Goal: Task Accomplishment & Management: Complete application form

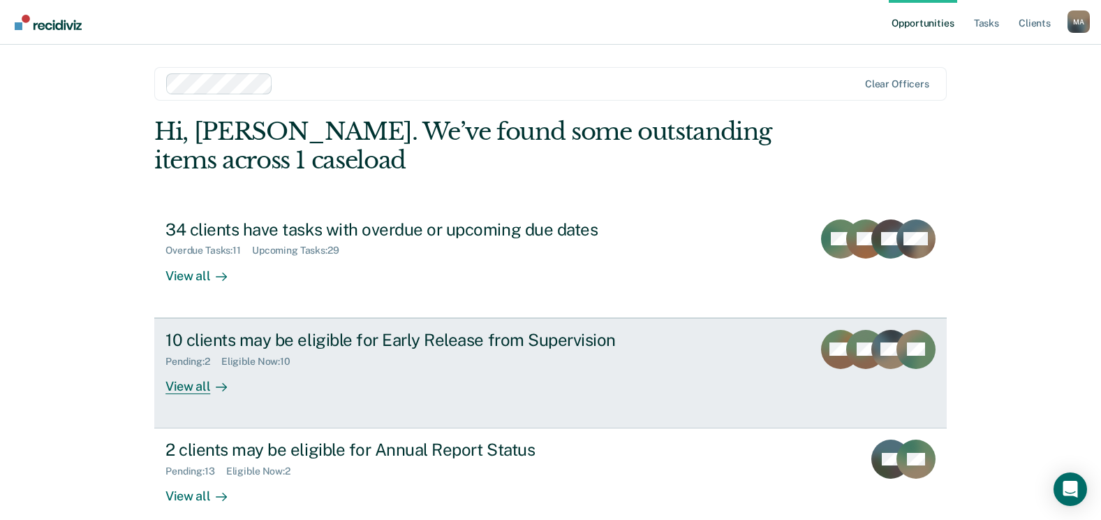
click at [189, 374] on div "View all" at bounding box center [205, 380] width 78 height 27
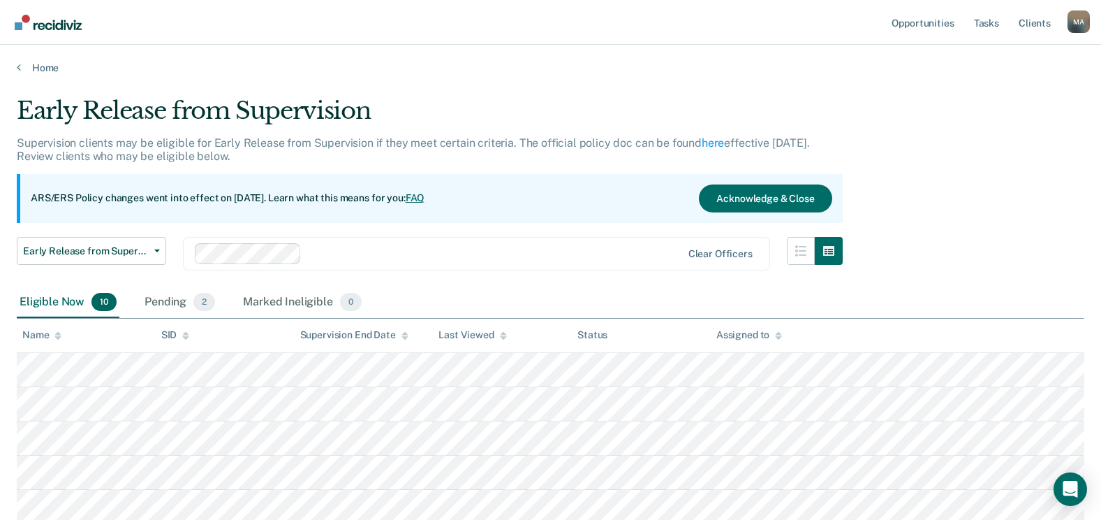
scroll to position [140, 0]
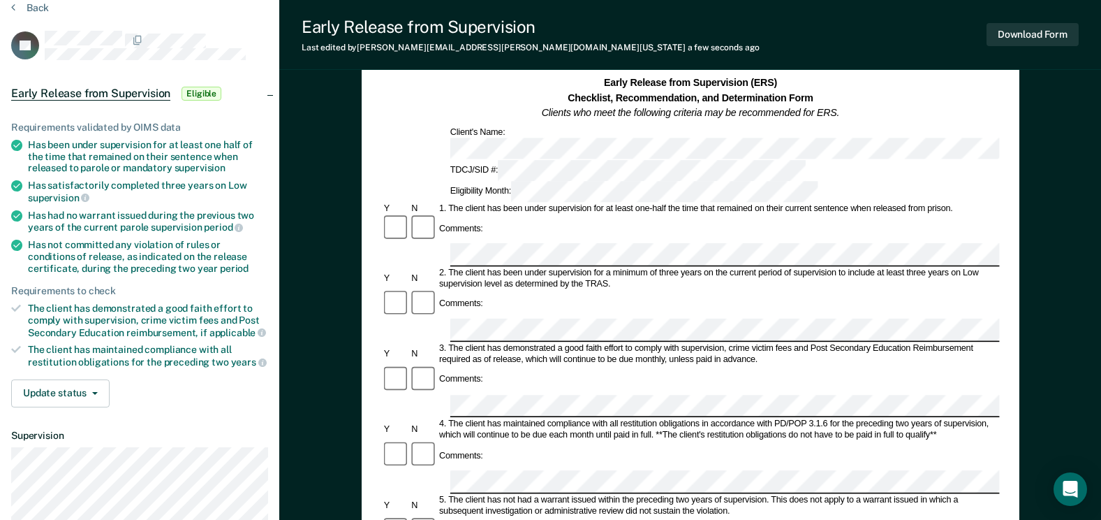
scroll to position [140, 0]
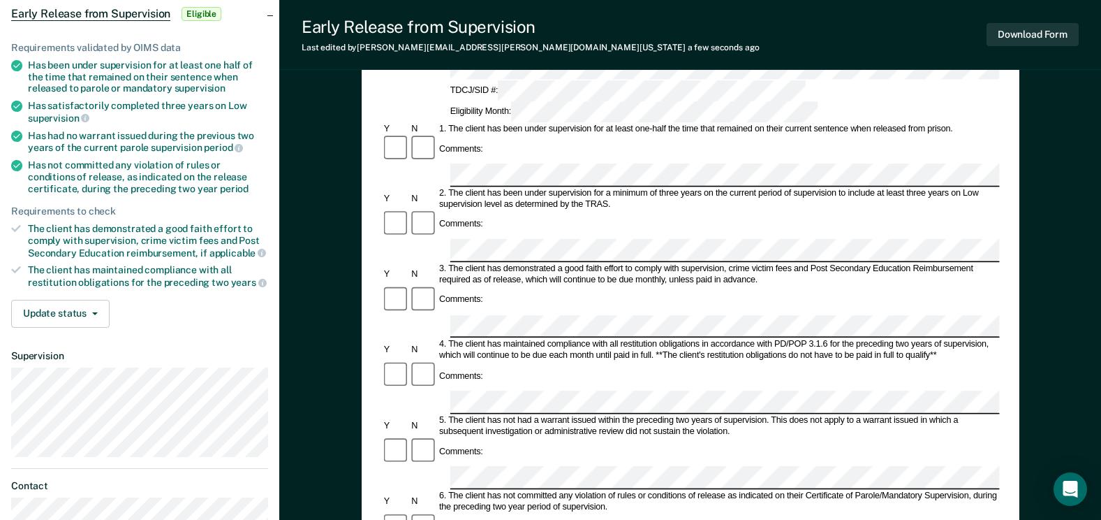
click at [508, 513] on div "Comments:" at bounding box center [690, 527] width 618 height 29
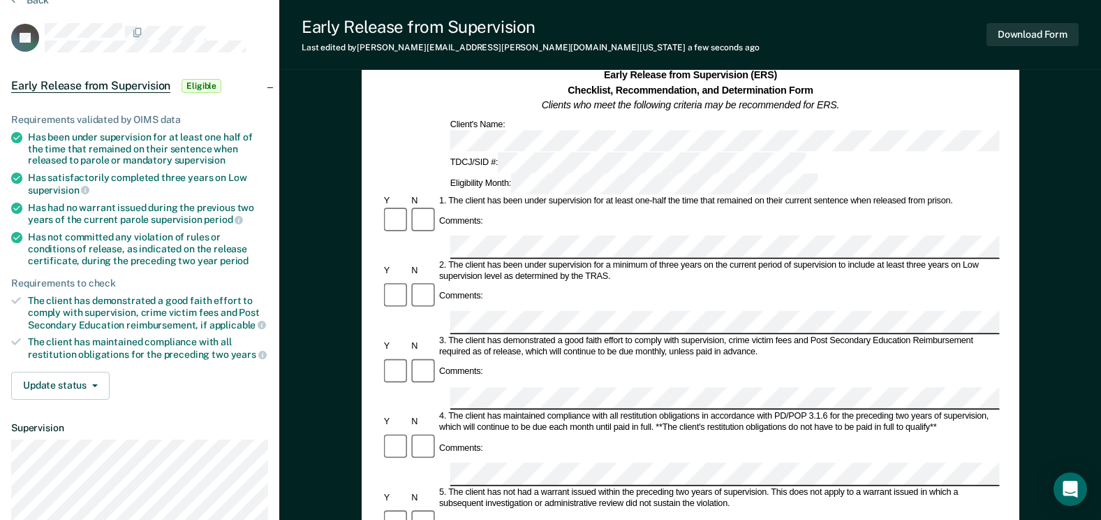
scroll to position [0, 0]
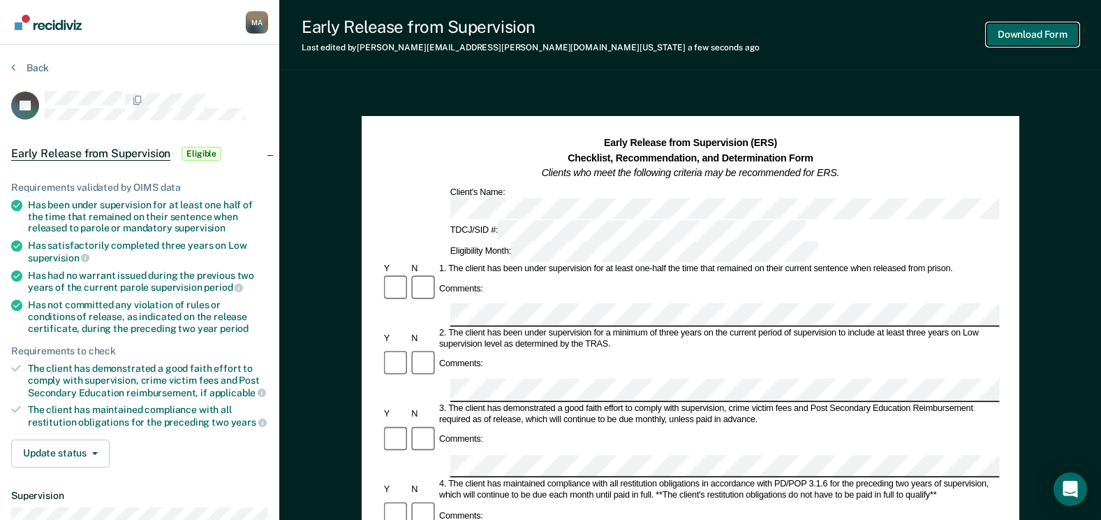
click at [1023, 35] on button "Download Form" at bounding box center [1033, 34] width 92 height 23
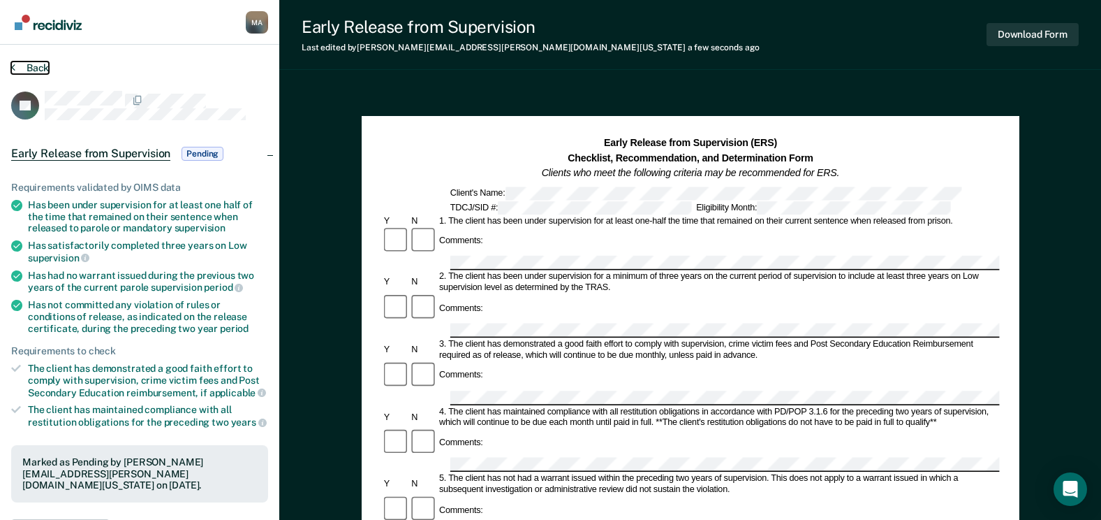
click at [25, 65] on button "Back" at bounding box center [30, 67] width 38 height 13
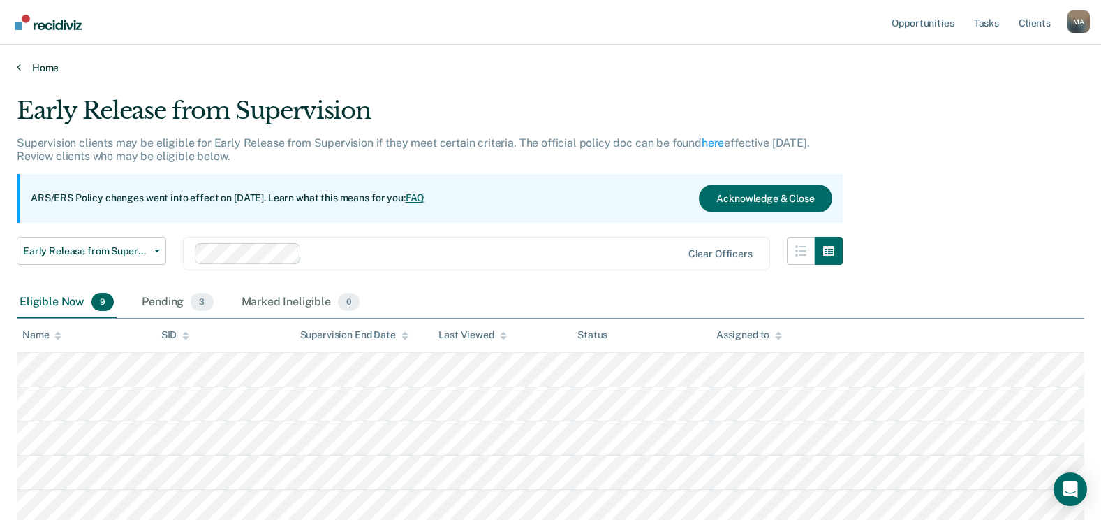
click at [47, 66] on link "Home" at bounding box center [551, 67] width 1068 height 13
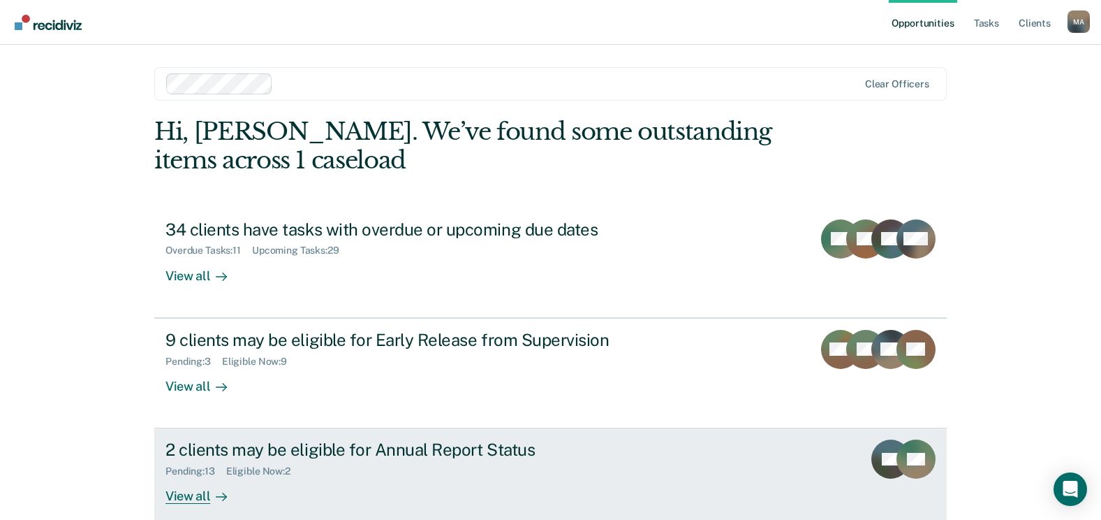
click at [216, 492] on icon at bounding box center [221, 496] width 11 height 11
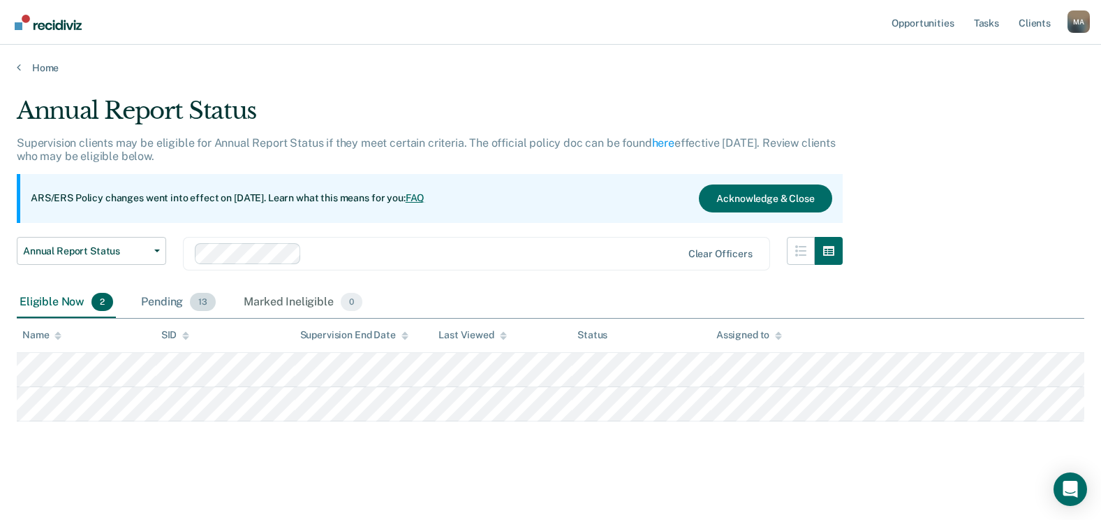
click at [200, 291] on div "Pending 13" at bounding box center [178, 302] width 80 height 31
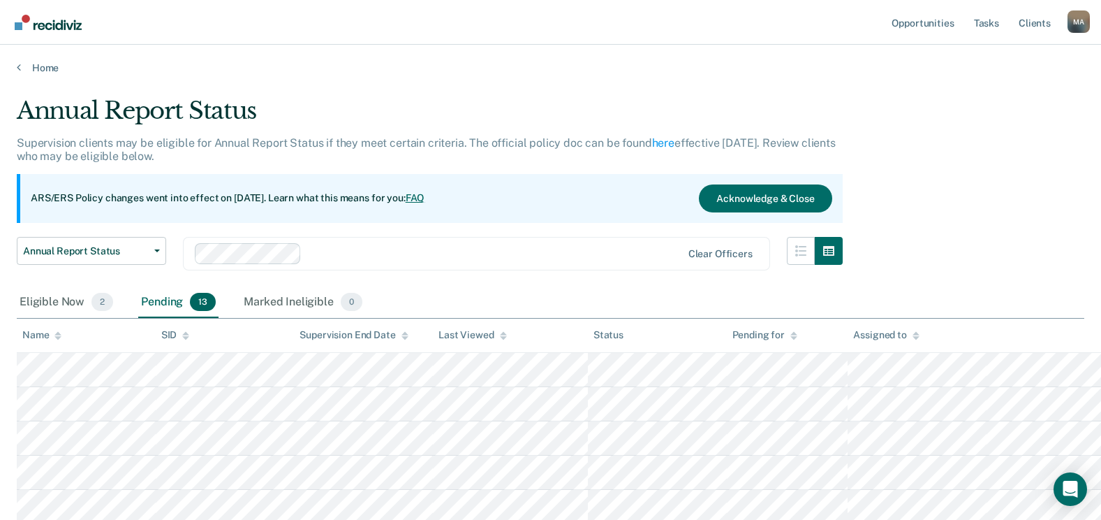
click at [200, 296] on span "13" at bounding box center [203, 302] width 26 height 18
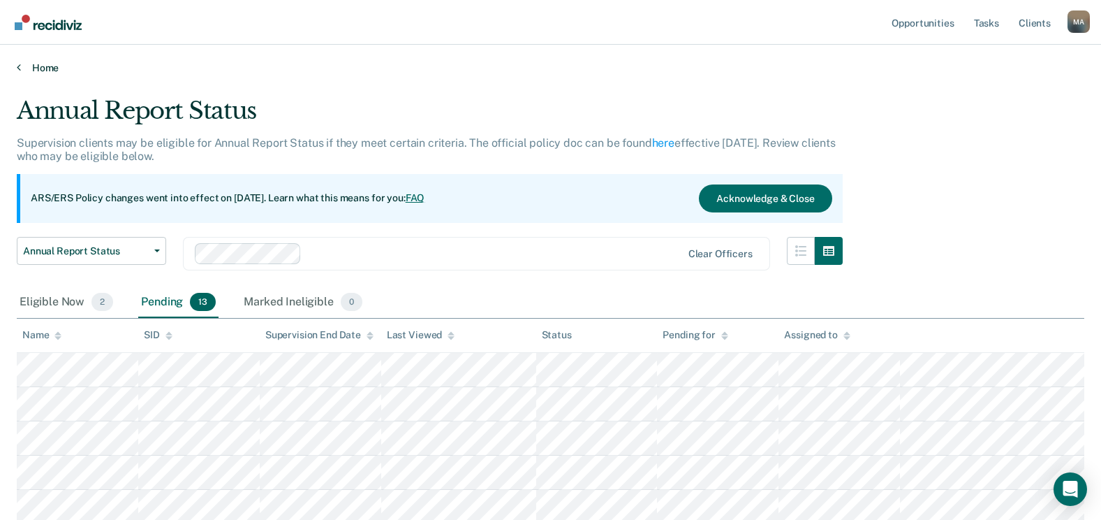
click at [34, 72] on link "Home" at bounding box center [551, 67] width 1068 height 13
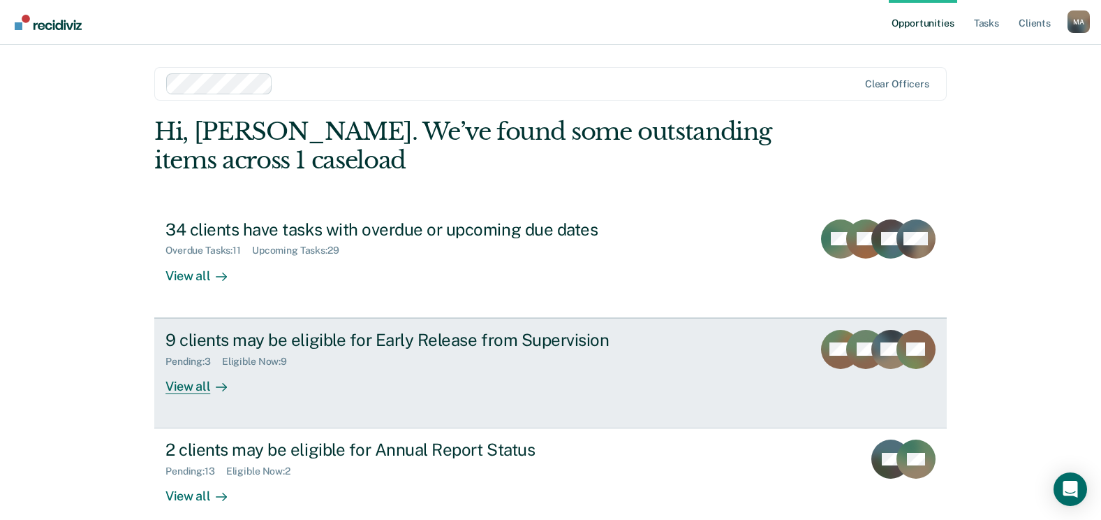
click at [216, 384] on icon at bounding box center [221, 386] width 11 height 11
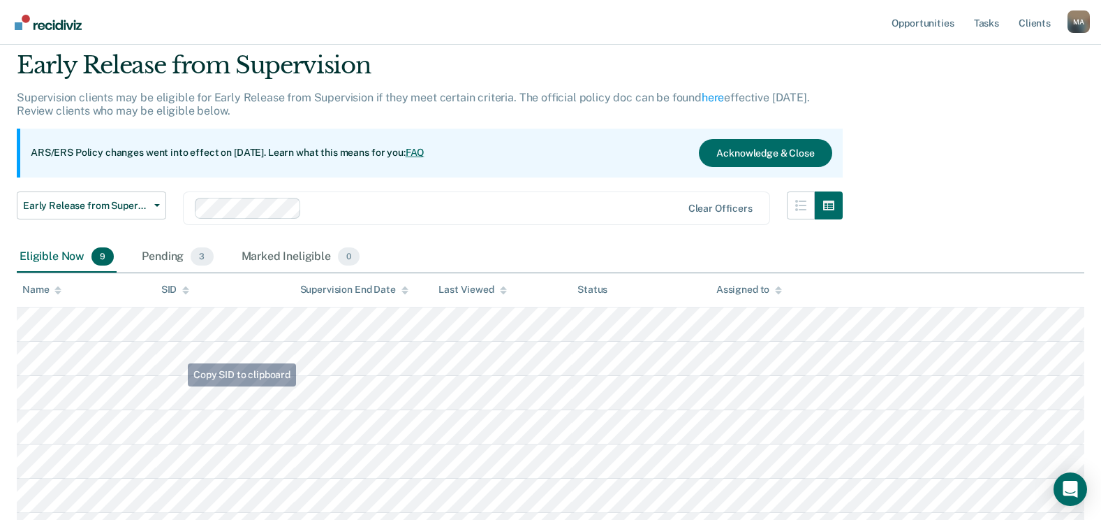
scroll to position [70, 0]
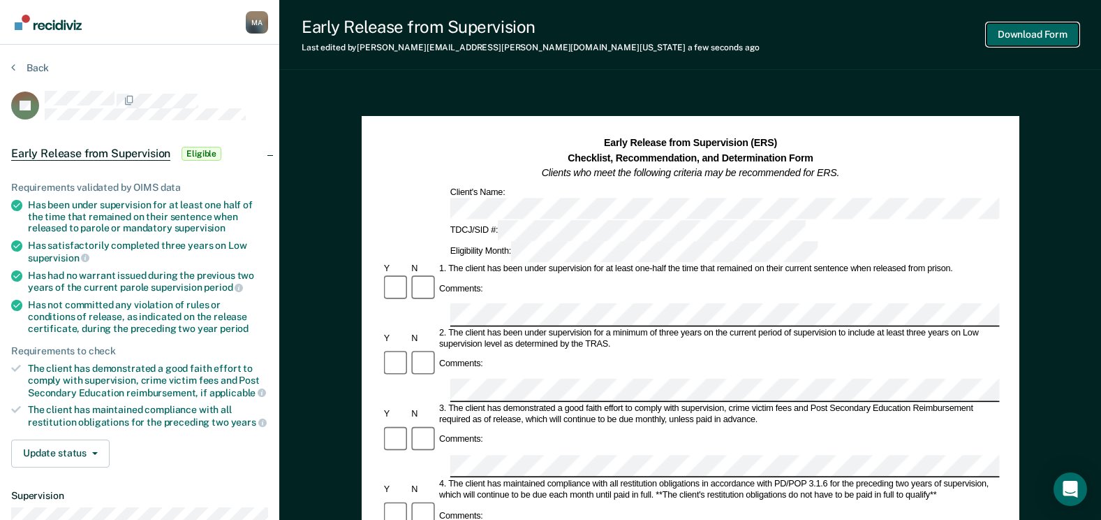
click at [1009, 35] on button "Download Form" at bounding box center [1033, 34] width 92 height 23
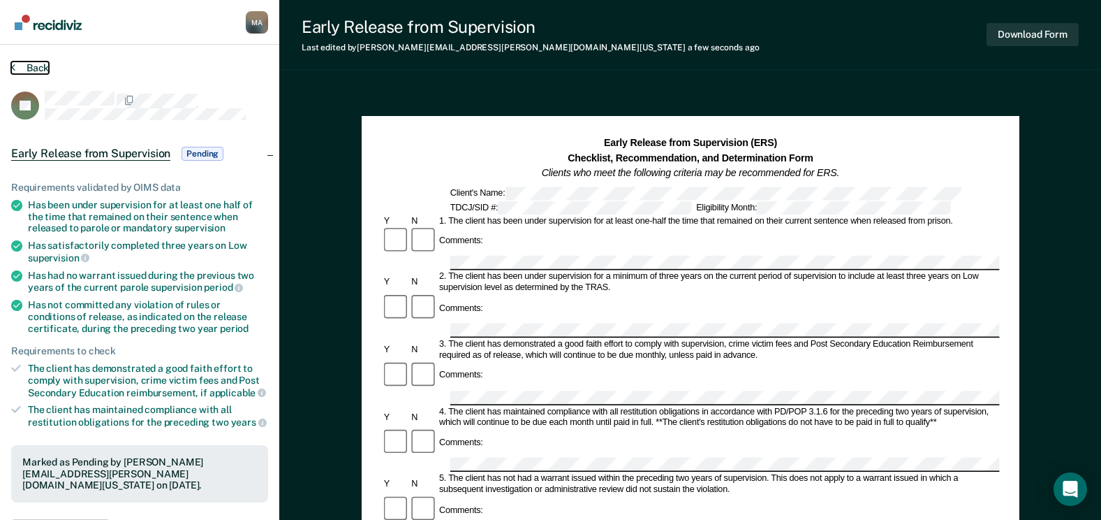
click at [29, 64] on button "Back" at bounding box center [30, 67] width 38 height 13
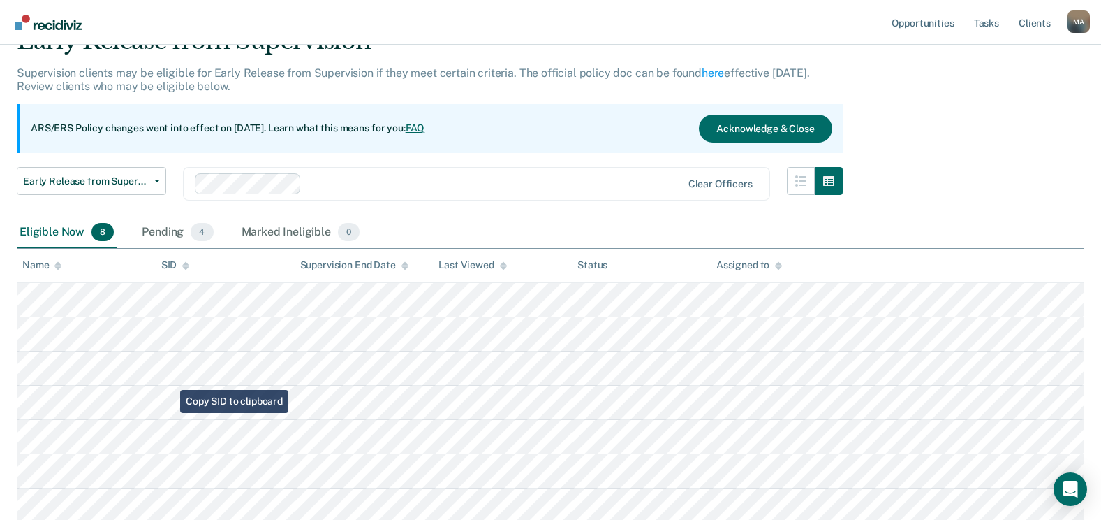
scroll to position [140, 0]
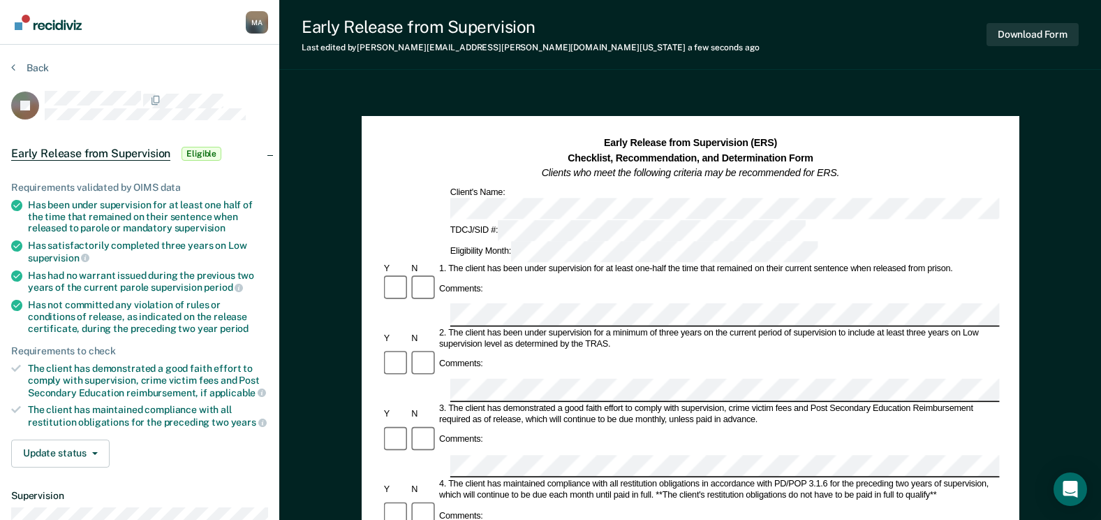
click at [511, 274] on div "Comments:" at bounding box center [690, 288] width 618 height 29
click at [1031, 30] on button "Download Form" at bounding box center [1033, 34] width 92 height 23
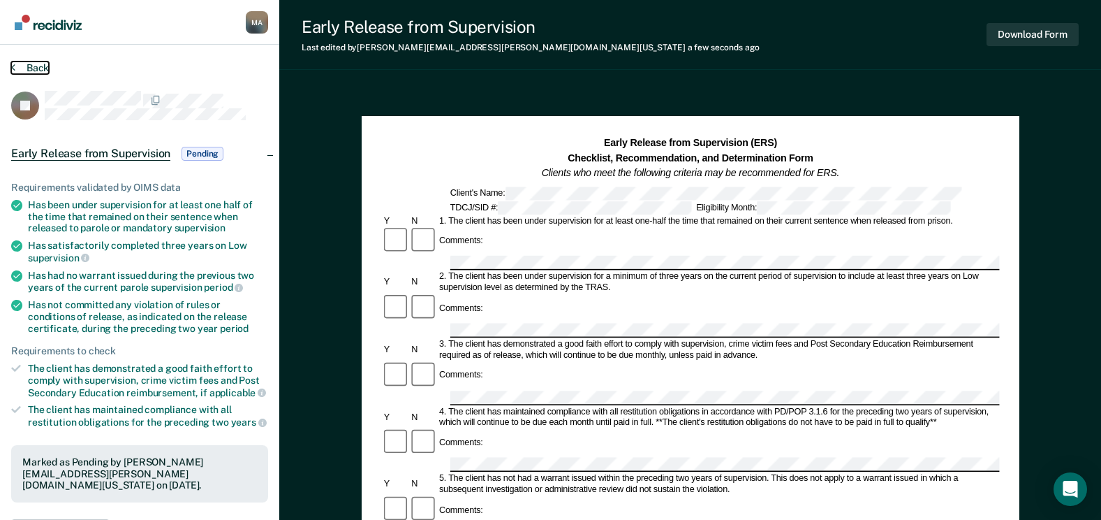
click at [31, 66] on button "Back" at bounding box center [30, 67] width 38 height 13
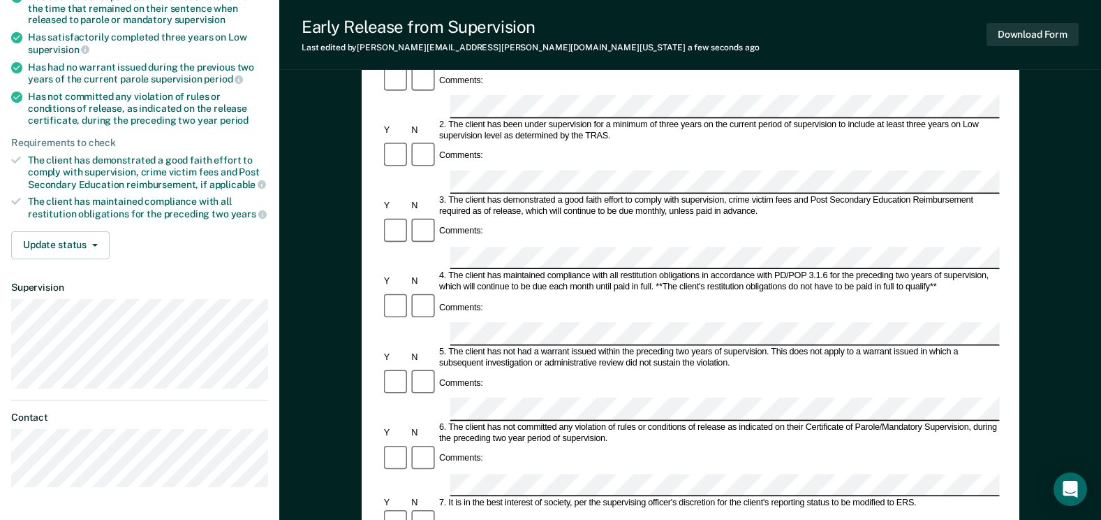
scroll to position [210, 0]
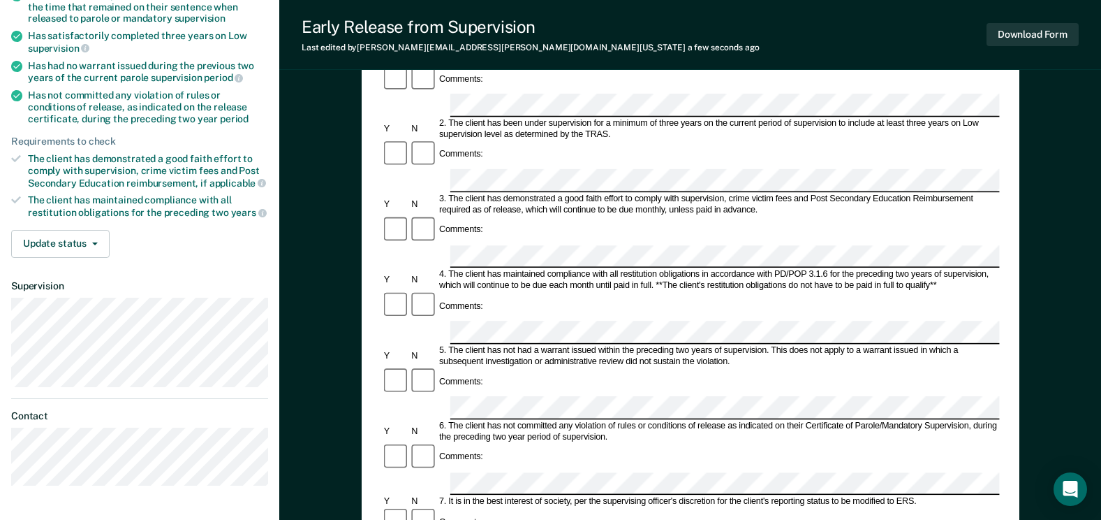
click at [493, 507] on div "Comments:" at bounding box center [690, 521] width 618 height 29
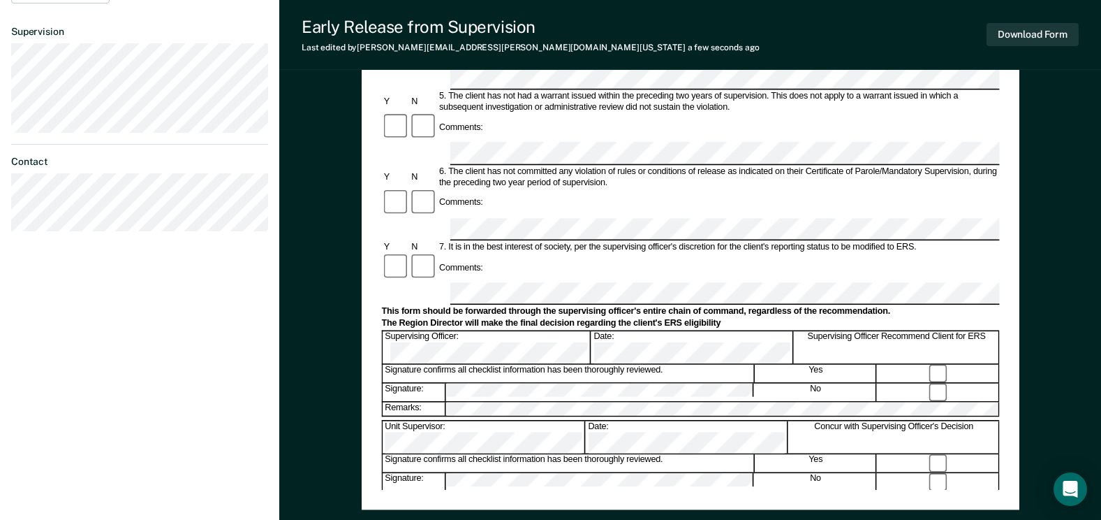
scroll to position [489, 0]
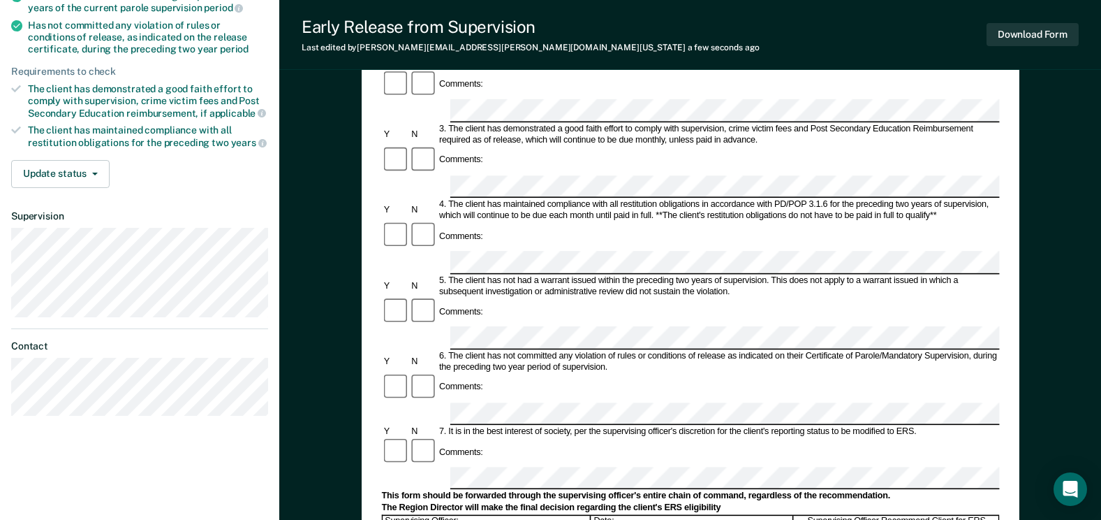
scroll to position [0, 0]
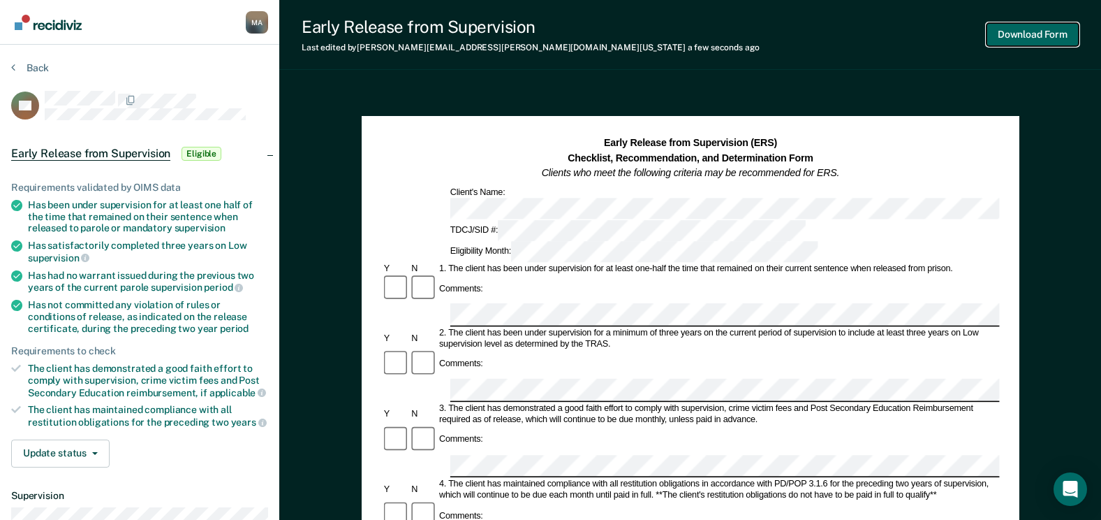
click at [1026, 36] on button "Download Form" at bounding box center [1033, 34] width 92 height 23
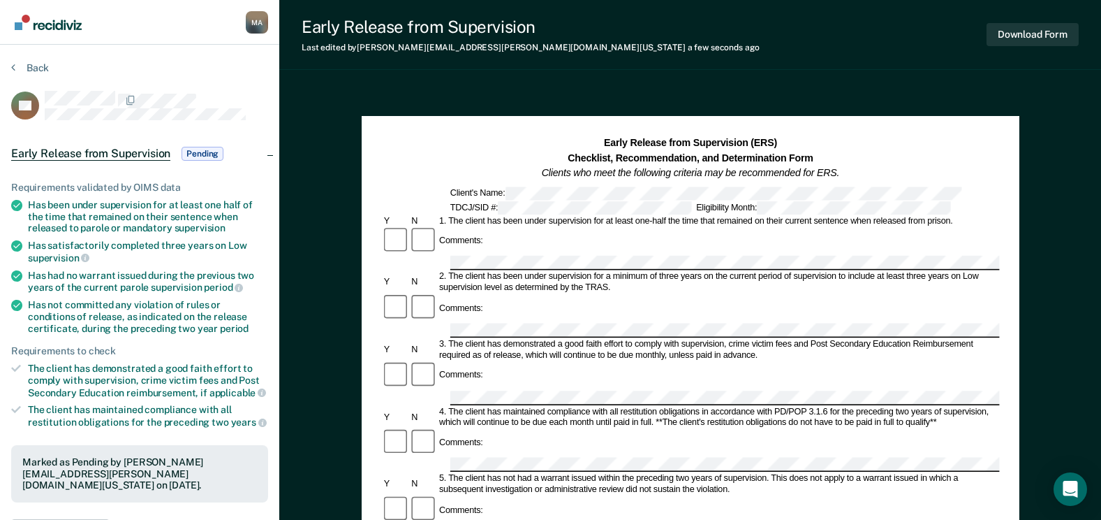
click at [22, 59] on section "Back KD Early Release from Supervision Pending Requirements validated by OIMS d…" at bounding box center [139, 424] width 279 height 758
click at [23, 67] on button "Back" at bounding box center [30, 67] width 38 height 13
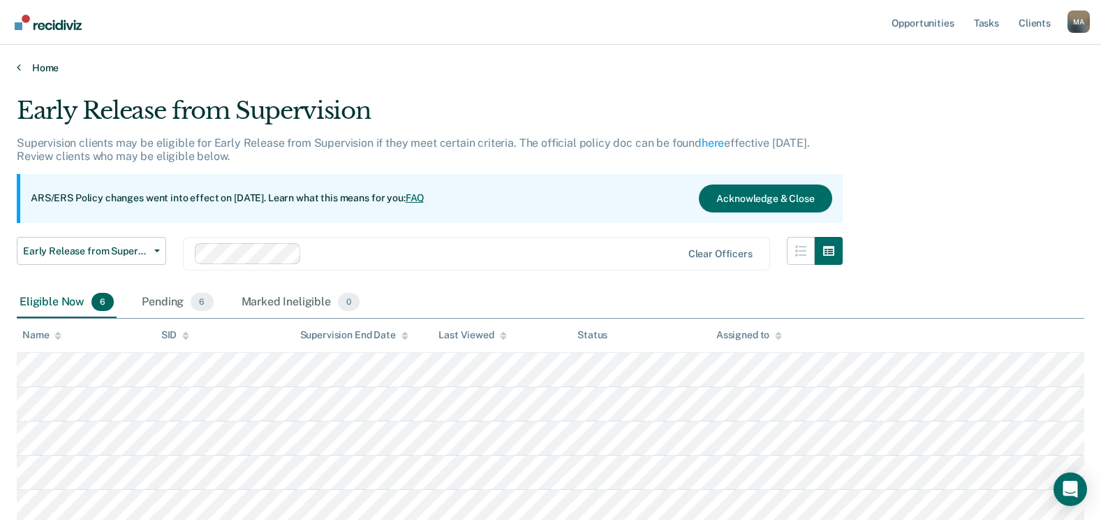
click at [54, 66] on link "Home" at bounding box center [551, 67] width 1068 height 13
